Goal: Transaction & Acquisition: Purchase product/service

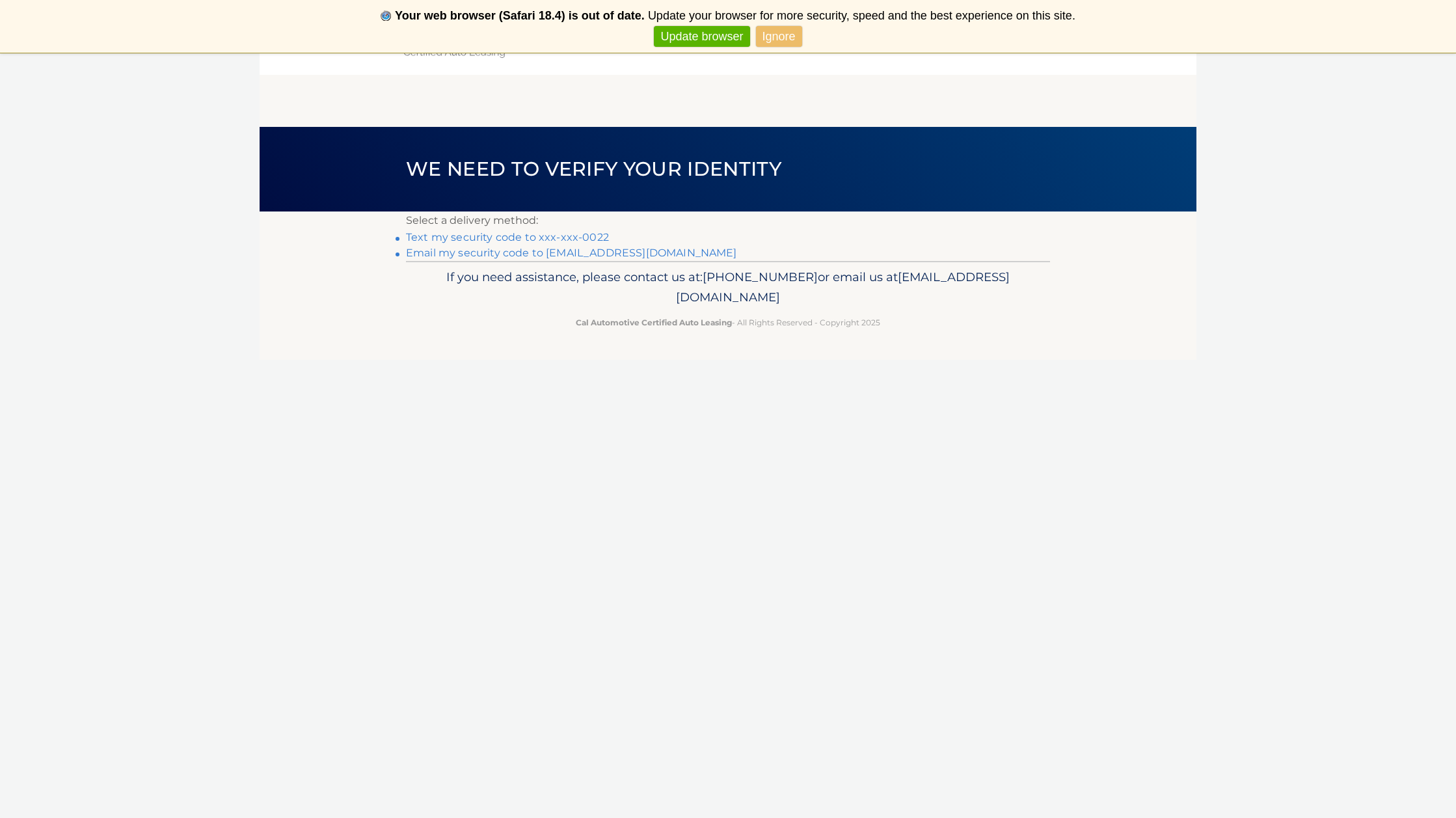
click at [567, 236] on link "Text my security code to xxx-xxx-0022" at bounding box center [507, 237] width 203 height 12
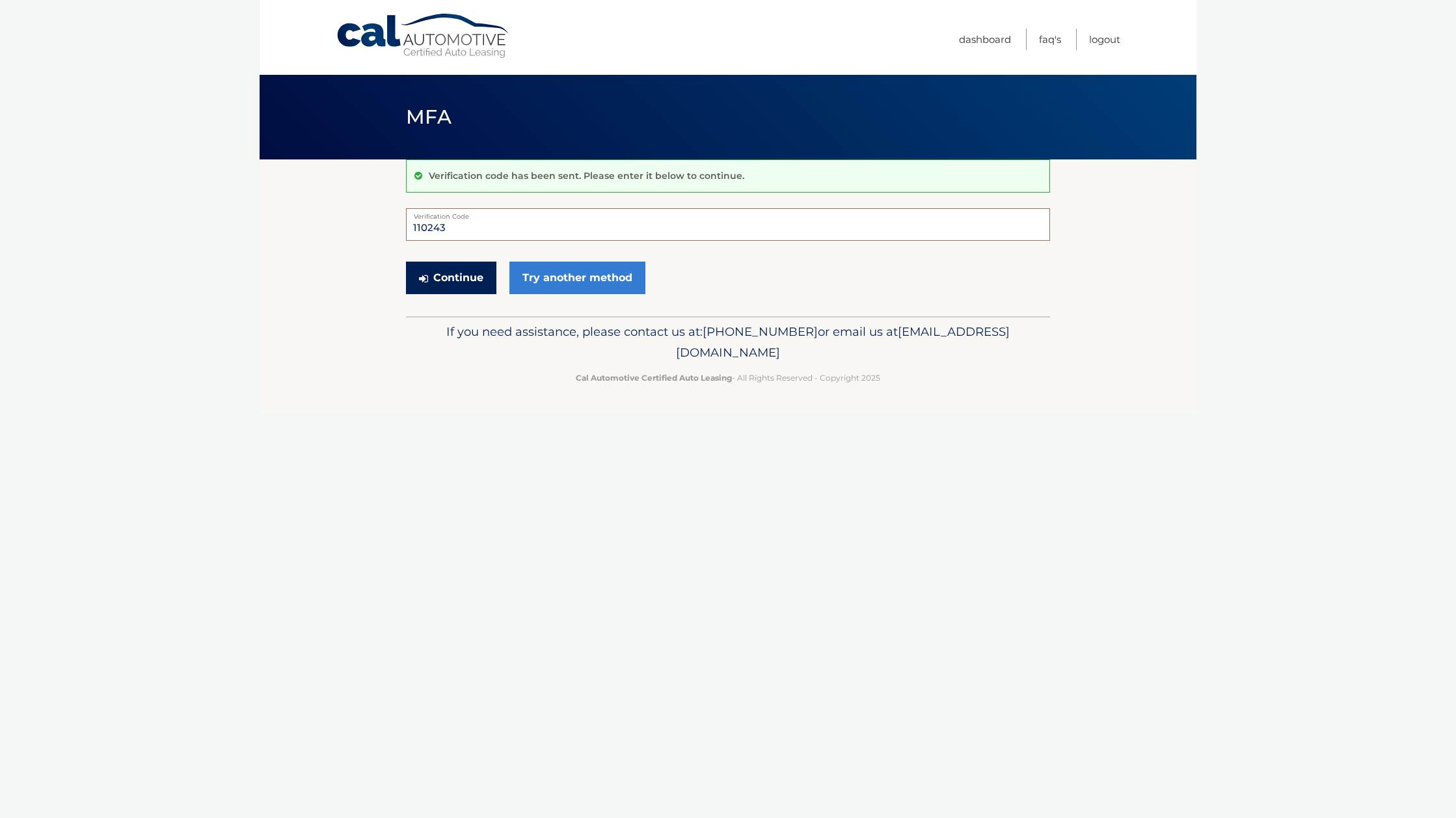
type input "110243"
click at [441, 273] on button "Continue" at bounding box center [451, 277] width 91 height 32
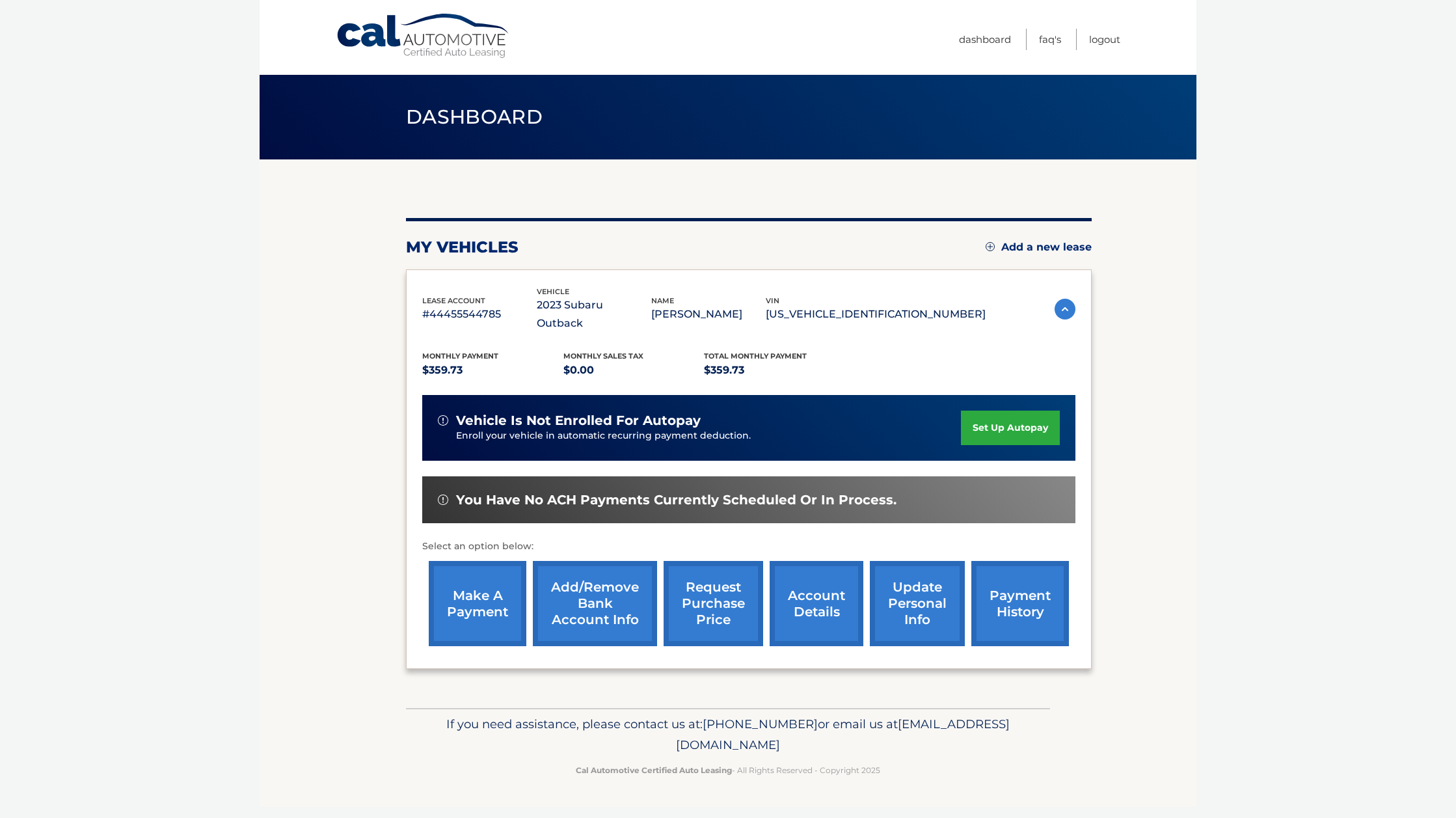
click at [470, 587] on link "make a payment" at bounding box center [477, 603] width 97 height 85
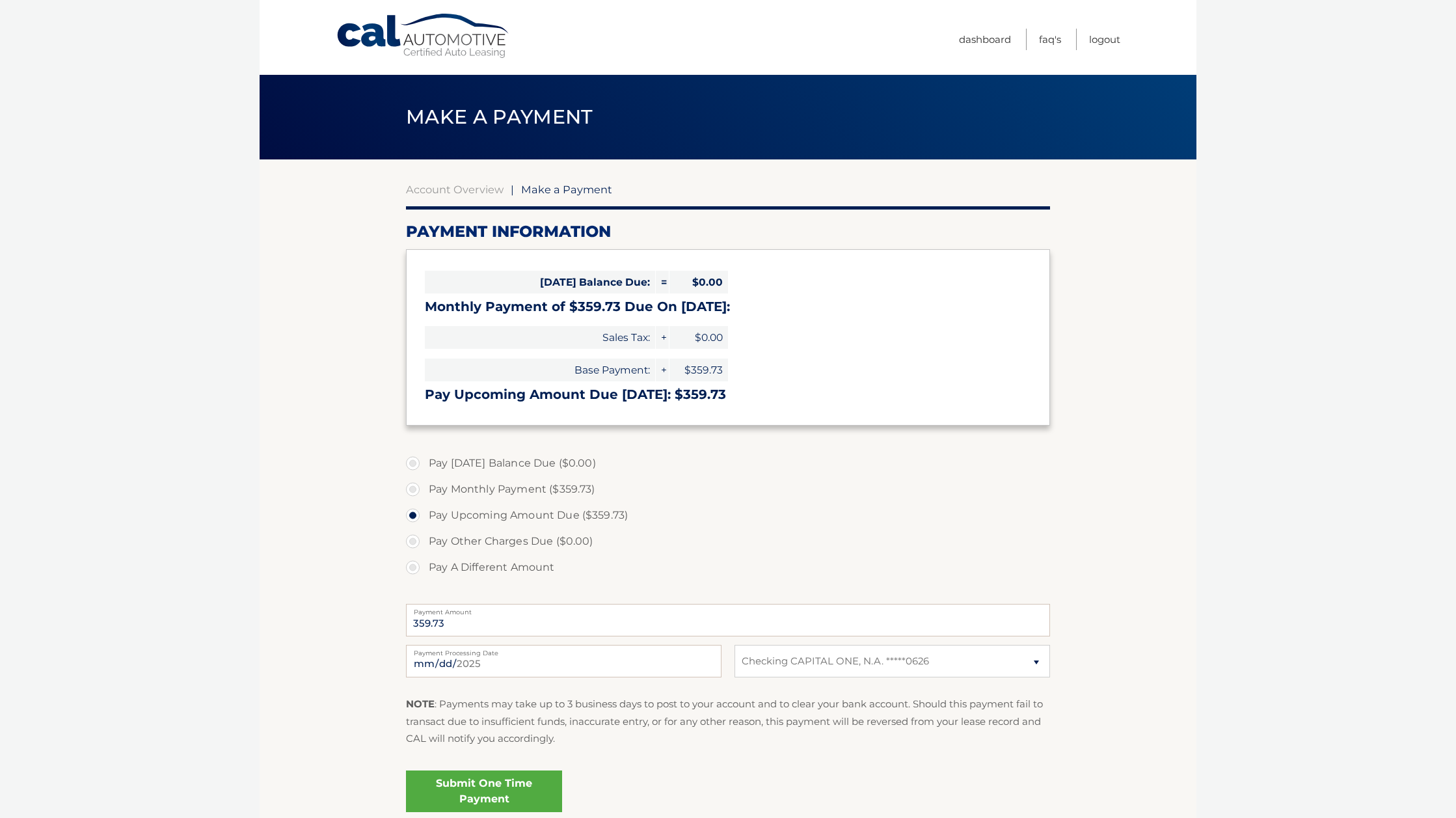
select select "NWY0YzdmM2QtOWJiOS00M2U2LWJjNjEtZDM2YzMyM2ExY2Y3"
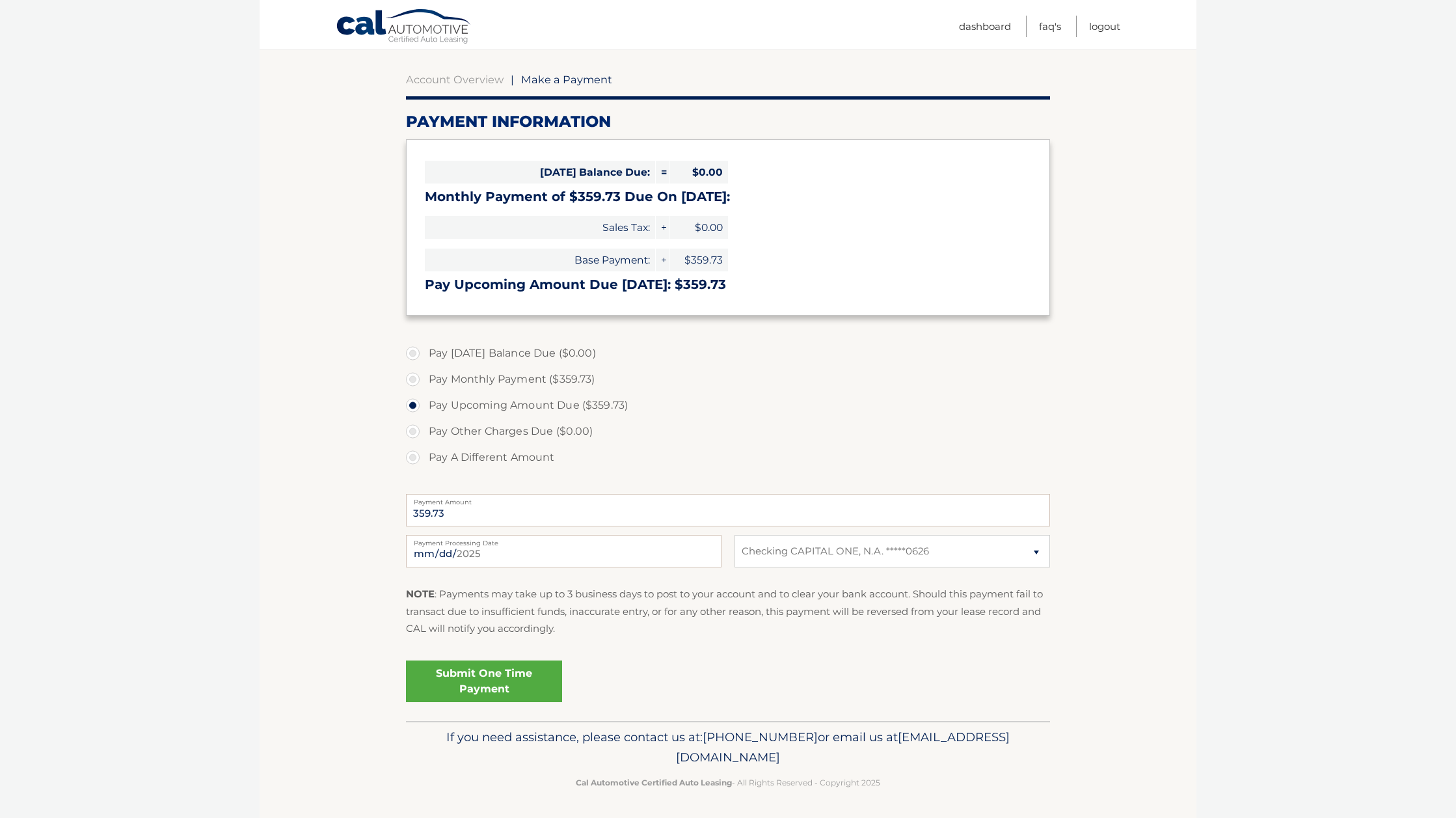
scroll to position [108, 0]
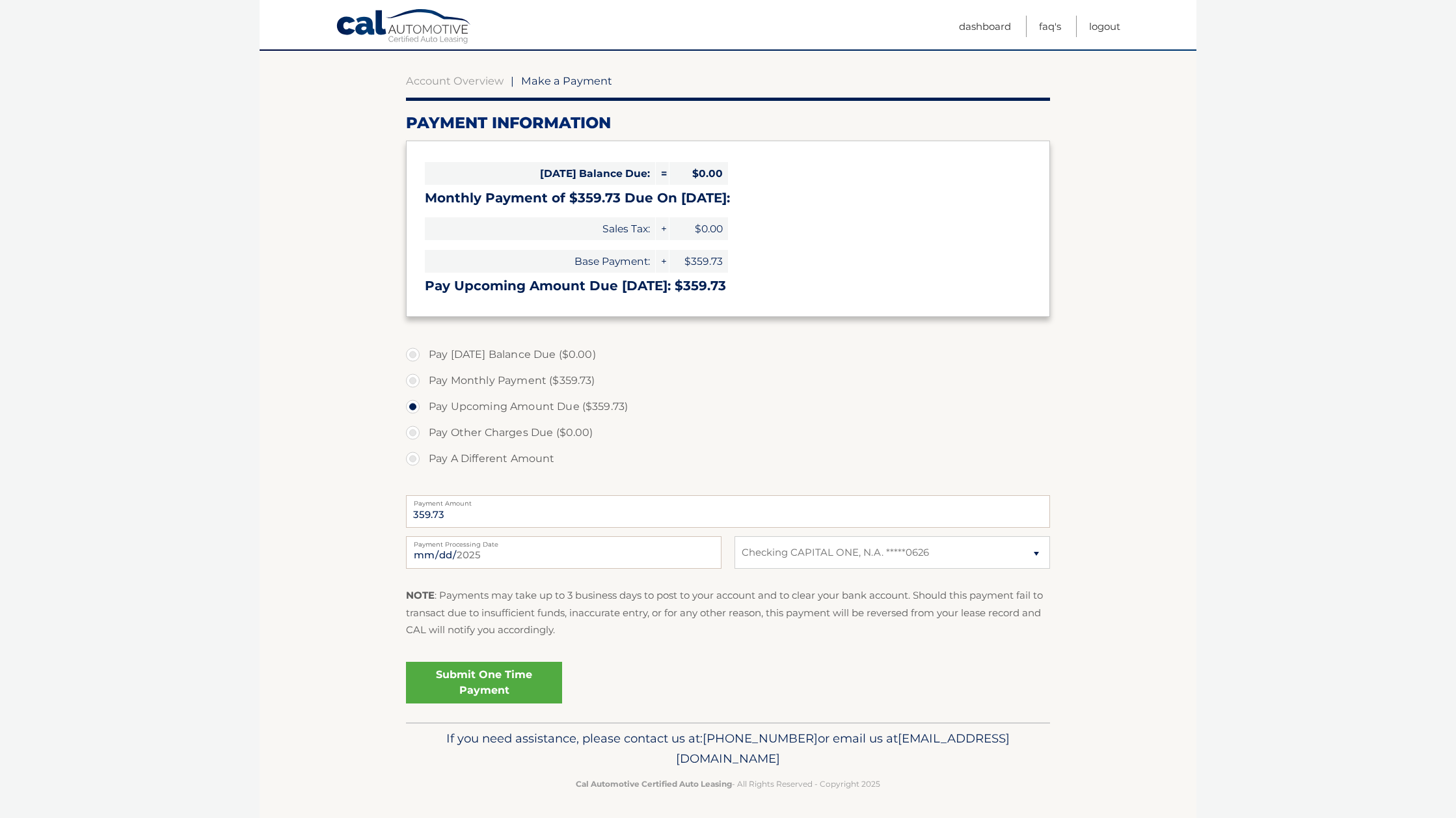
click at [503, 675] on link "Submit One Time Payment" at bounding box center [484, 682] width 156 height 42
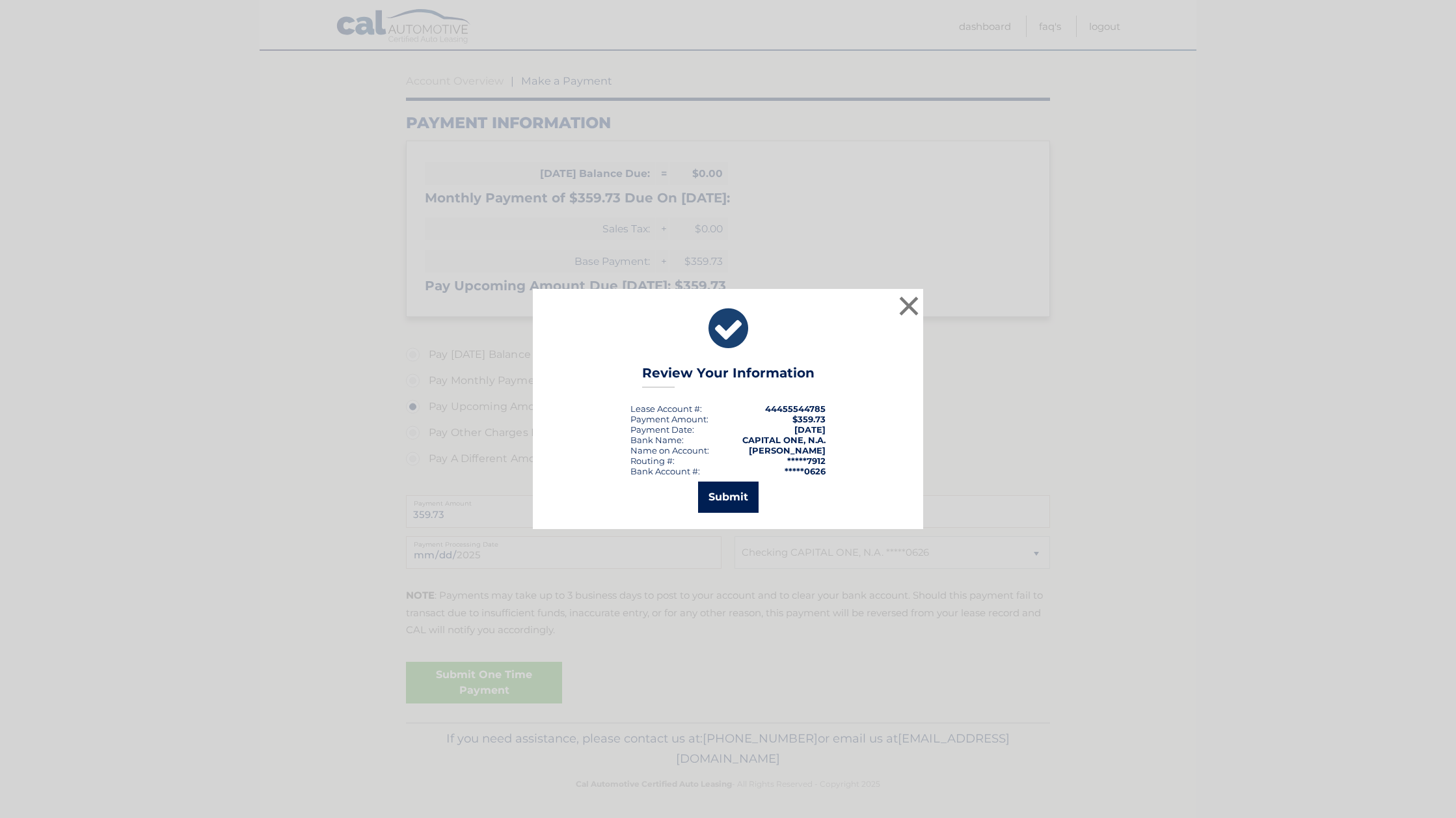
click at [735, 495] on button "Submit" at bounding box center [728, 497] width 61 height 31
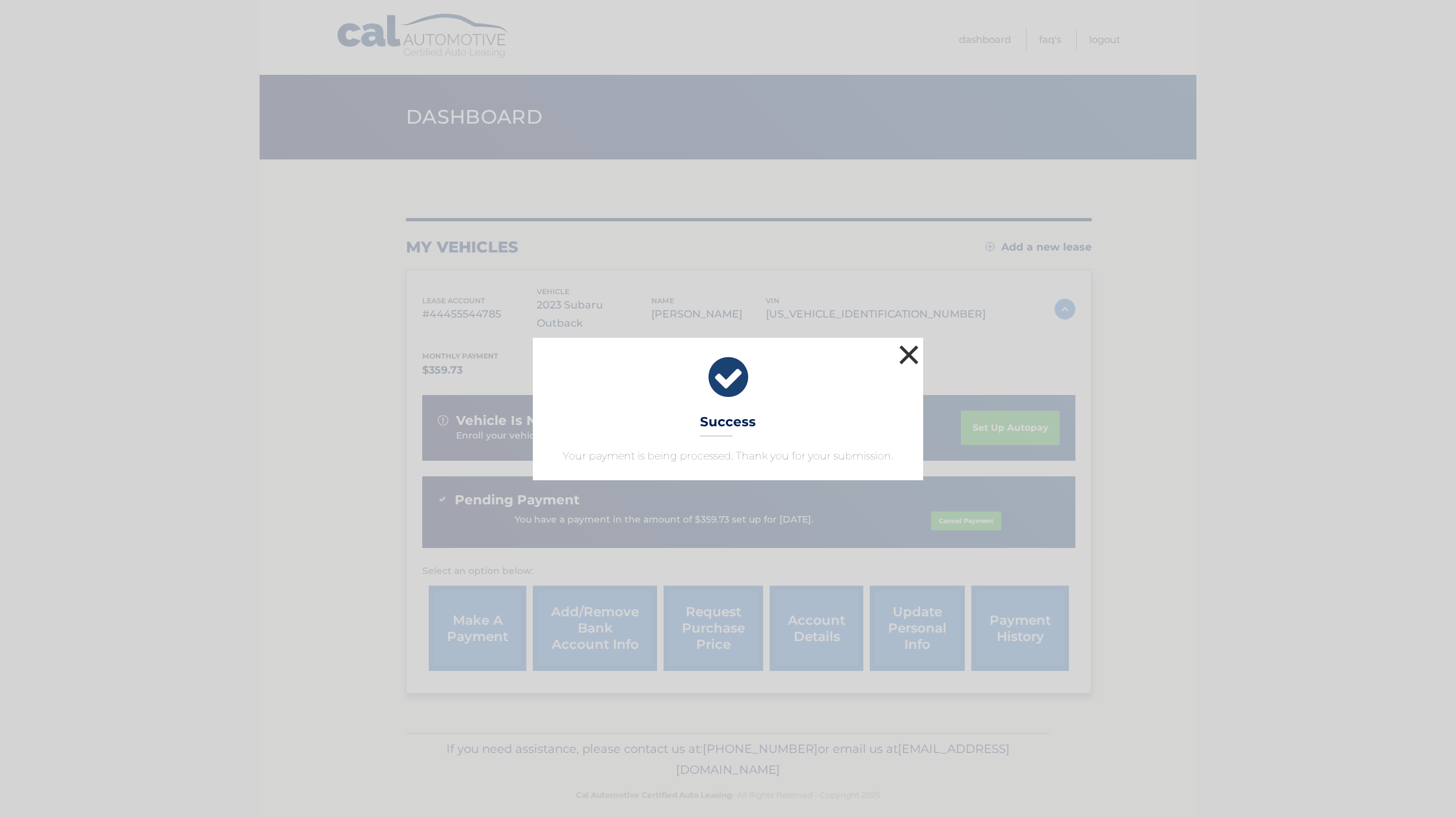
click at [905, 353] on button "×" at bounding box center [909, 355] width 26 height 26
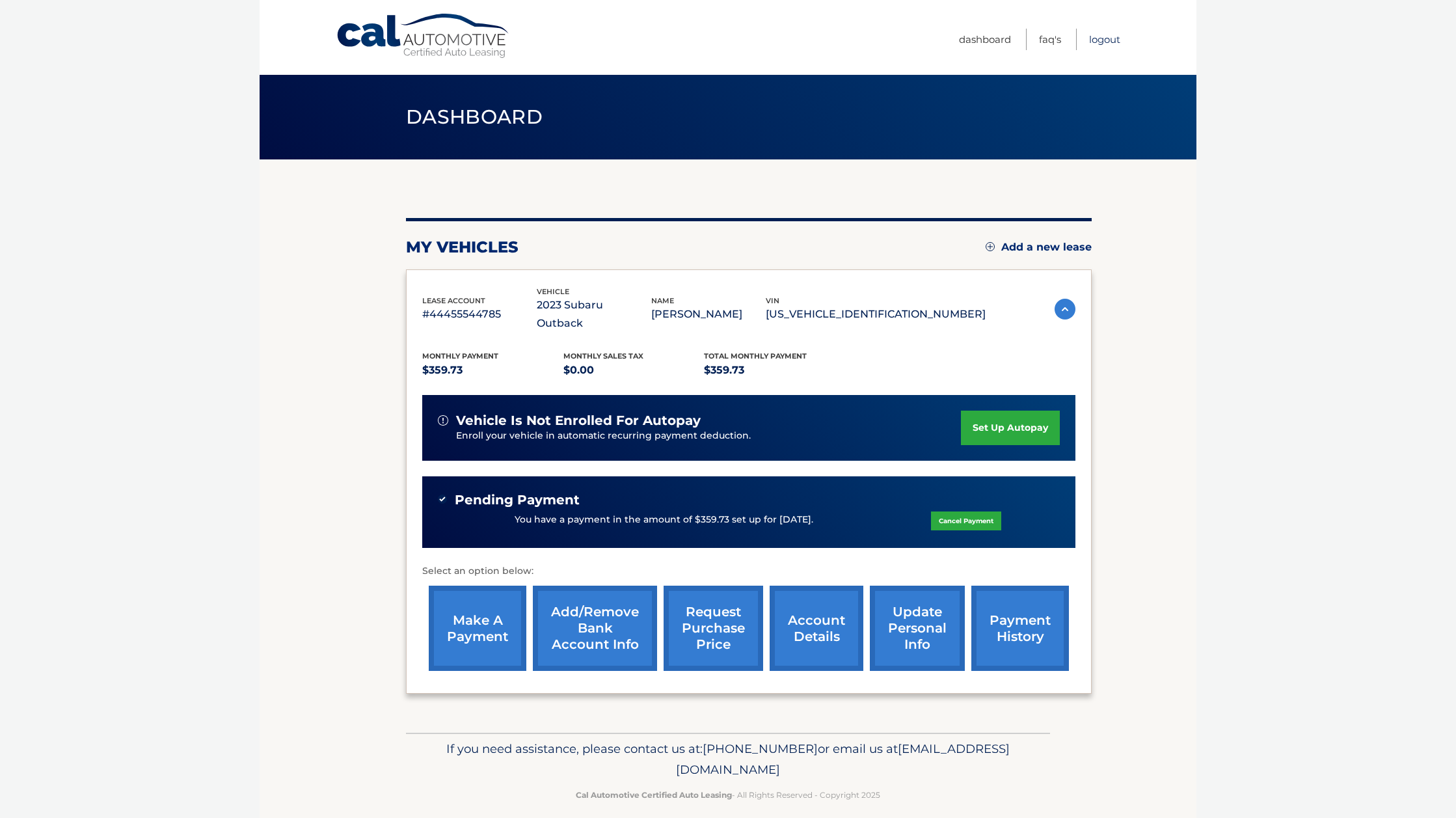
click at [1106, 38] on link "Logout" at bounding box center [1104, 39] width 31 height 21
